Goal: Entertainment & Leisure: Consume media (video, audio)

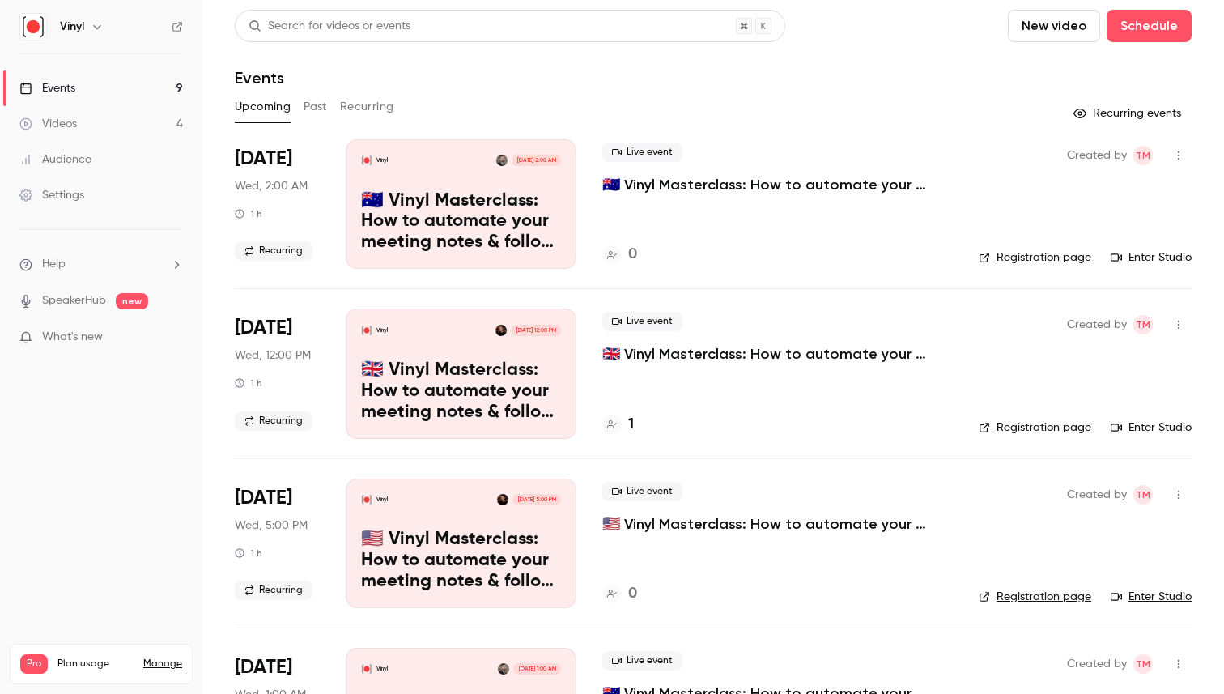
click at [81, 133] on link "Videos 4" at bounding box center [101, 124] width 202 height 36
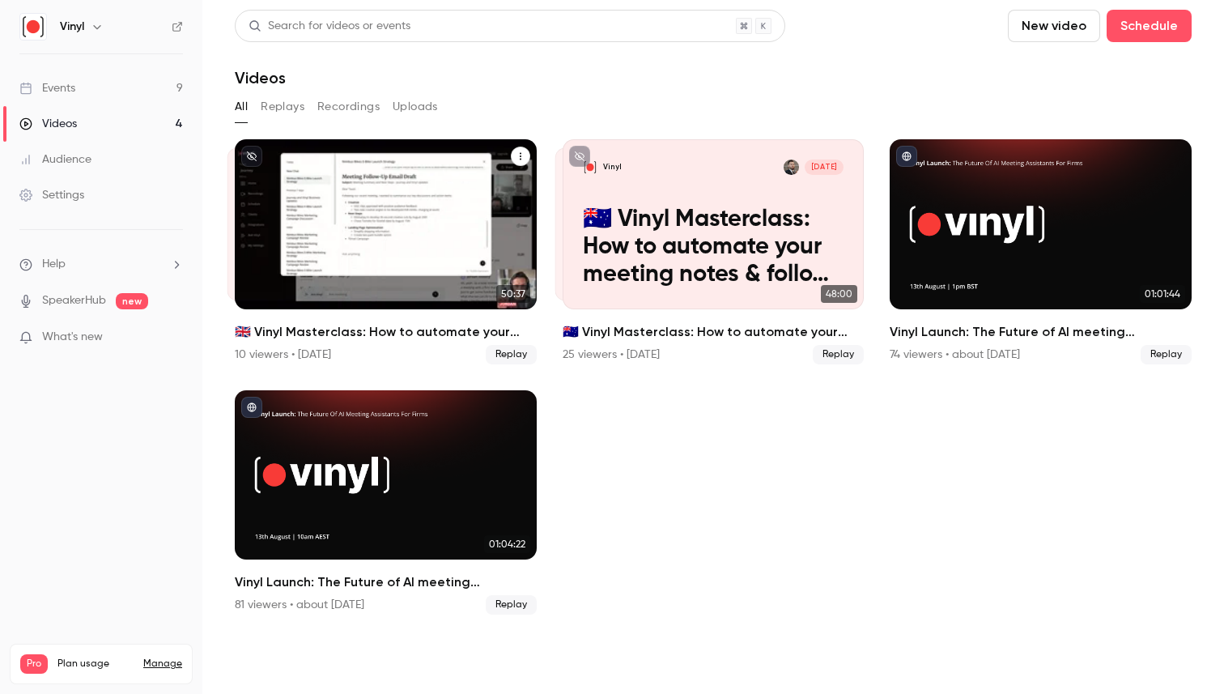
click at [296, 195] on div "Vinyl [DATE] 🇬🇧 Vinyl Masterclass: How to automate your meeting notes & follow …" at bounding box center [386, 224] width 302 height 170
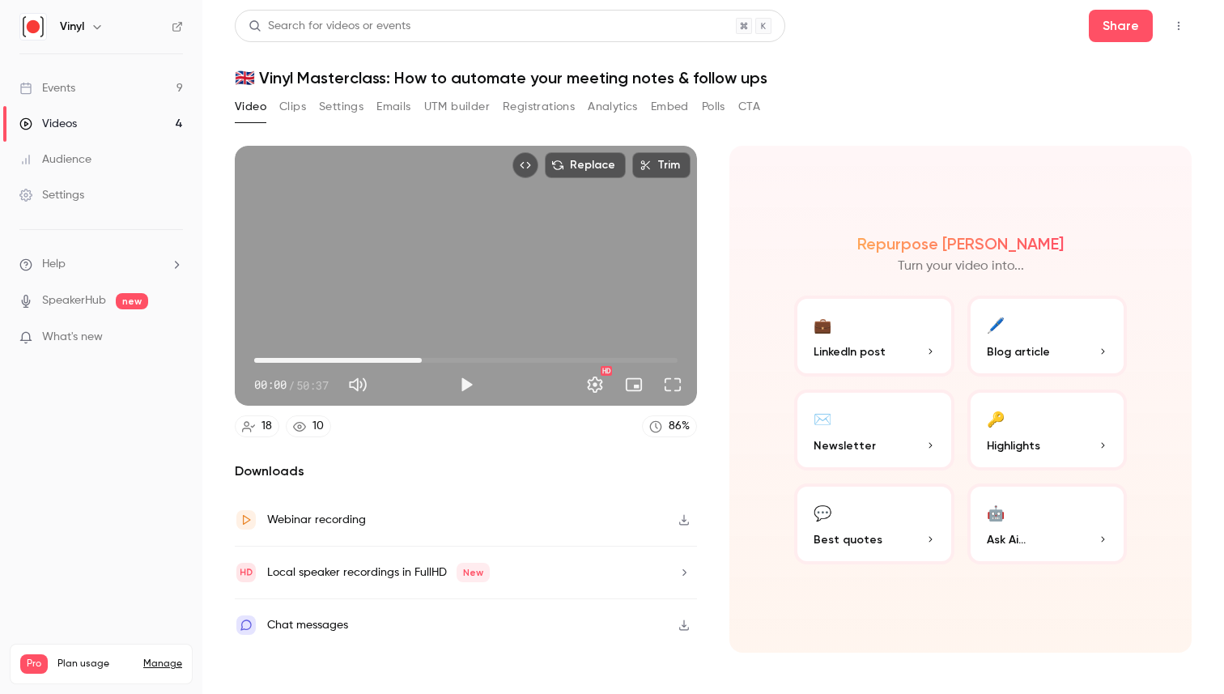
click at [422, 360] on span "20:02" at bounding box center [466, 360] width 424 height 26
click at [407, 360] on span "20:02" at bounding box center [466, 360] width 424 height 26
click at [405, 360] on span "18:17" at bounding box center [407, 360] width 5 height 5
click at [390, 360] on span "16:09" at bounding box center [466, 360] width 424 height 26
click at [387, 360] on span "16:09" at bounding box center [389, 360] width 5 height 5
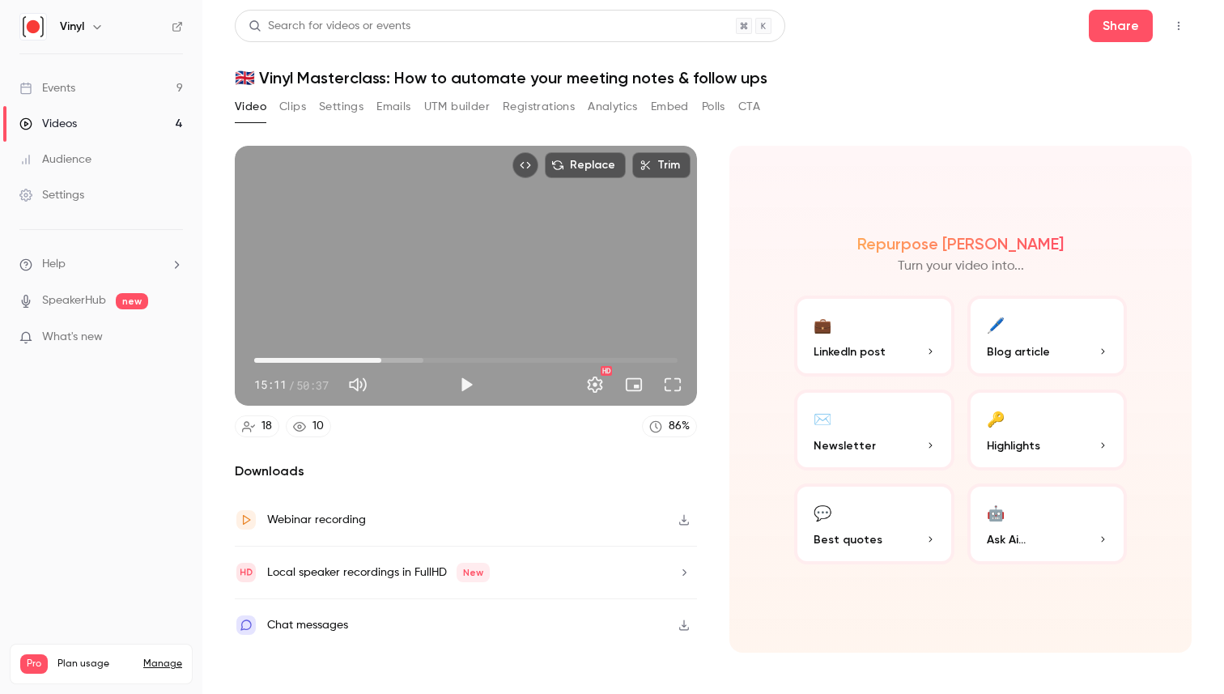
click at [379, 360] on span "15:11" at bounding box center [381, 360] width 5 height 5
click at [372, 360] on span "14:02" at bounding box center [371, 360] width 5 height 5
click at [482, 361] on span "27:12" at bounding box center [466, 360] width 424 height 26
click at [496, 358] on span "27:12" at bounding box center [466, 360] width 424 height 26
type input "******"
